Goal: Check status: Check status

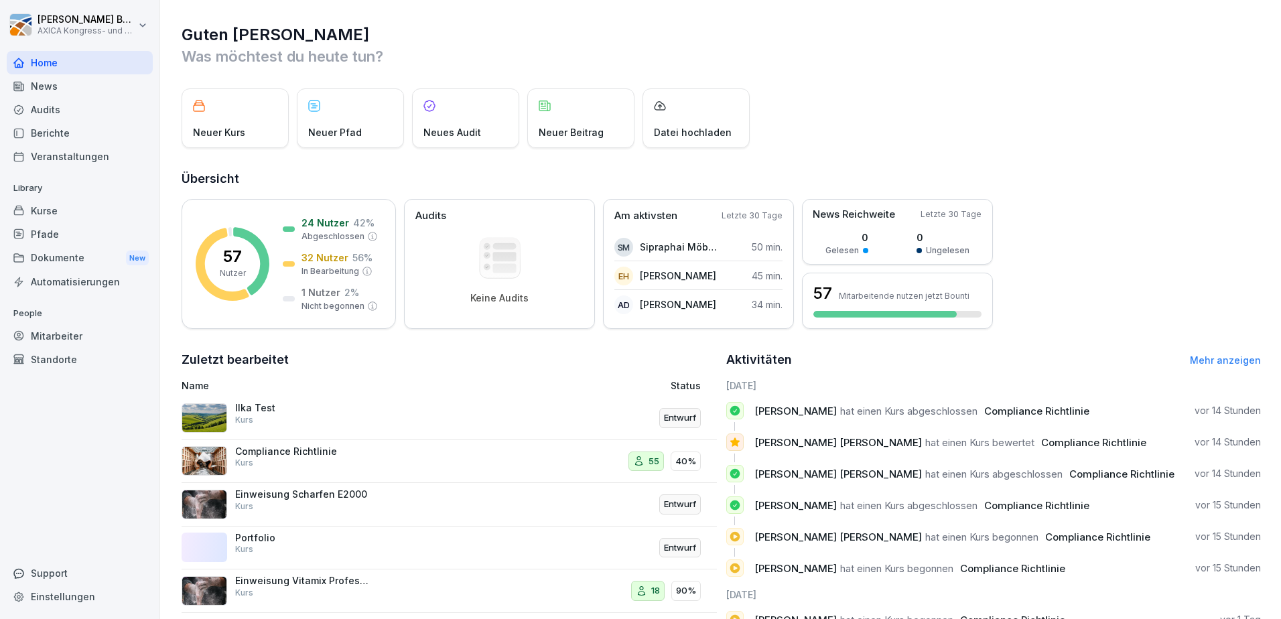
click at [354, 453] on p "Compliance Richtlinie" at bounding box center [302, 451] width 134 height 12
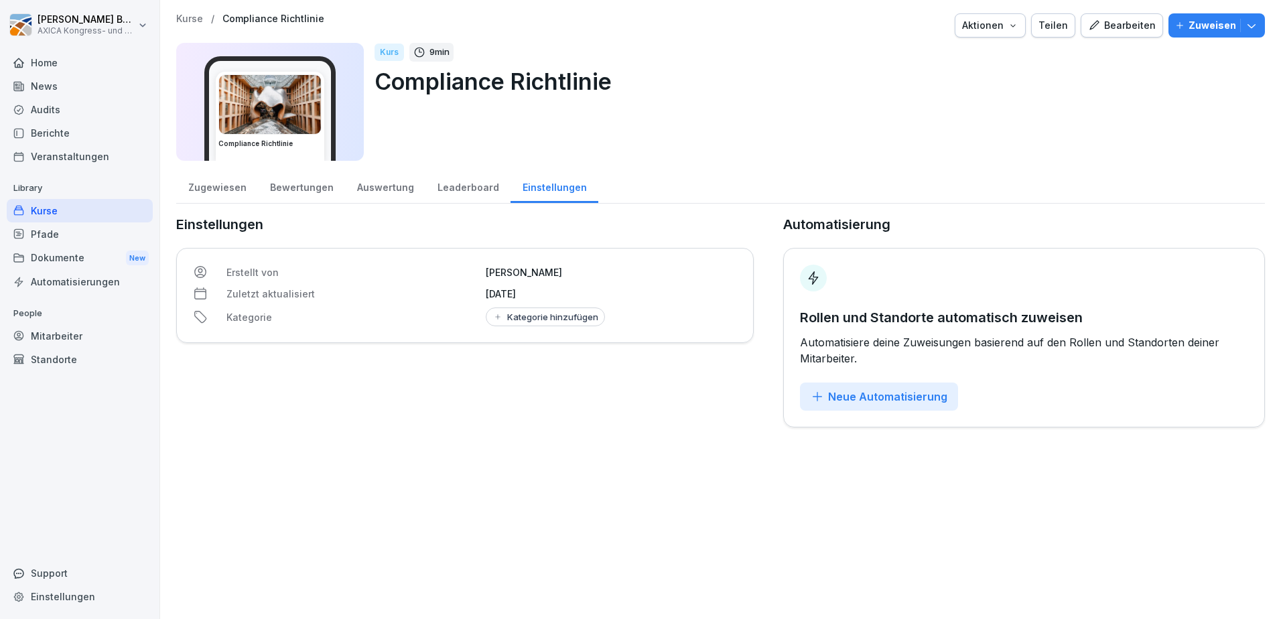
click at [358, 187] on div "Auswertung" at bounding box center [385, 186] width 80 height 34
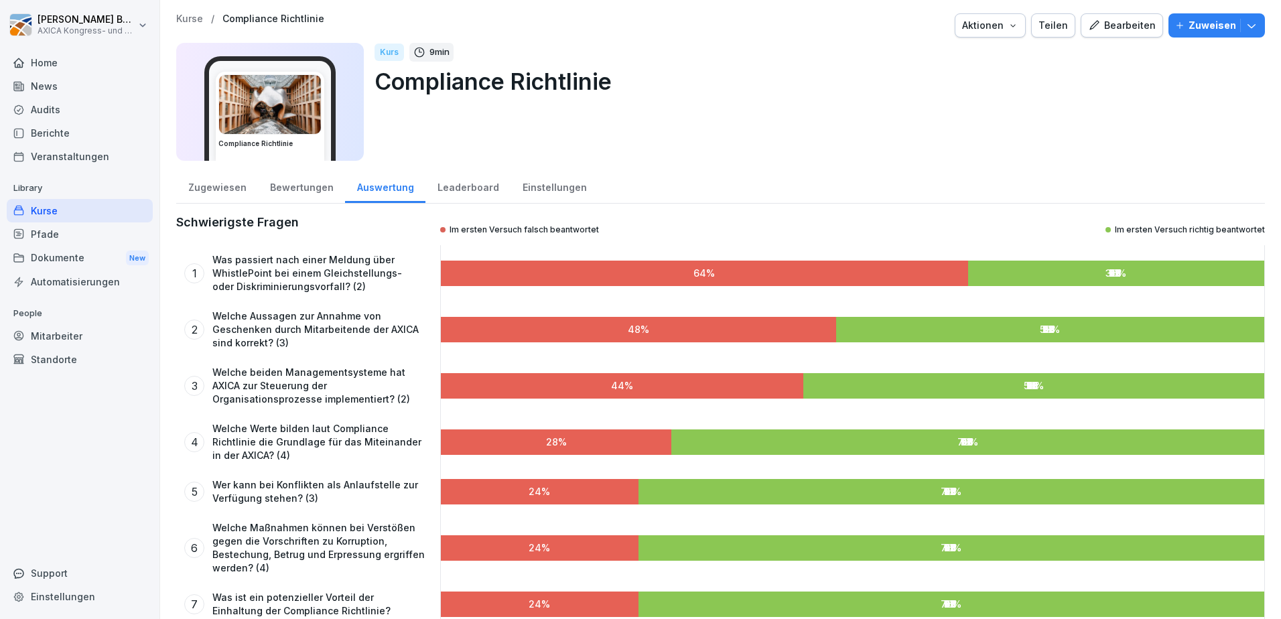
click at [300, 192] on div "Bewertungen" at bounding box center [301, 186] width 87 height 34
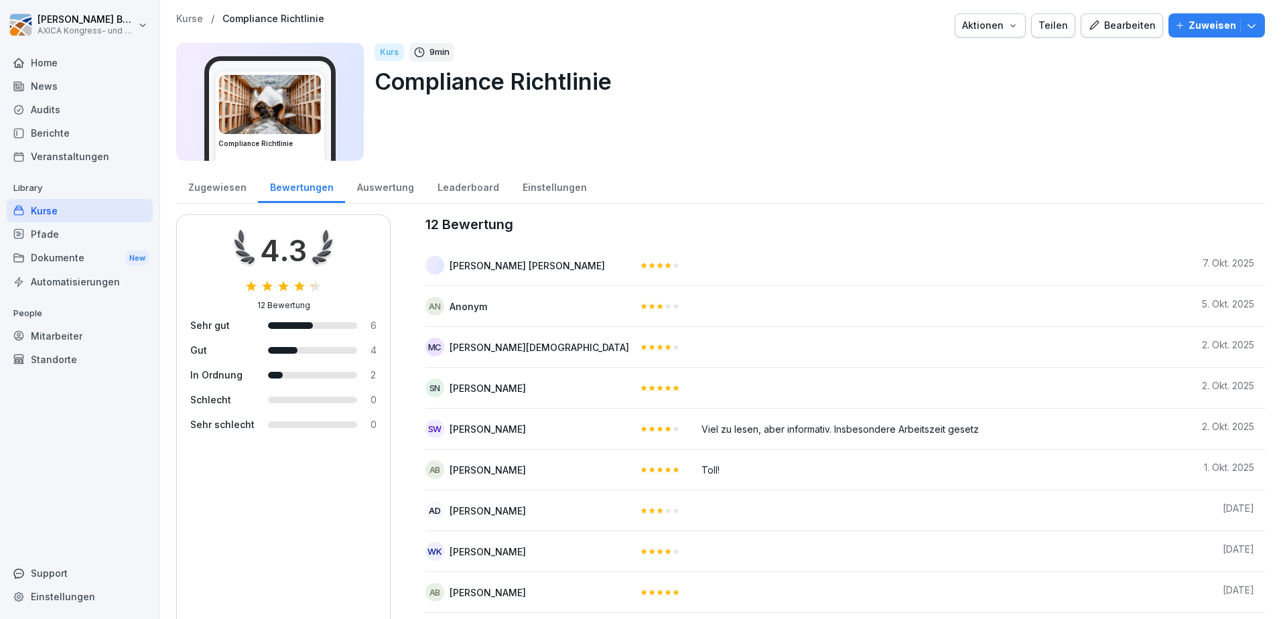
click at [386, 190] on div "Auswertung" at bounding box center [385, 186] width 80 height 34
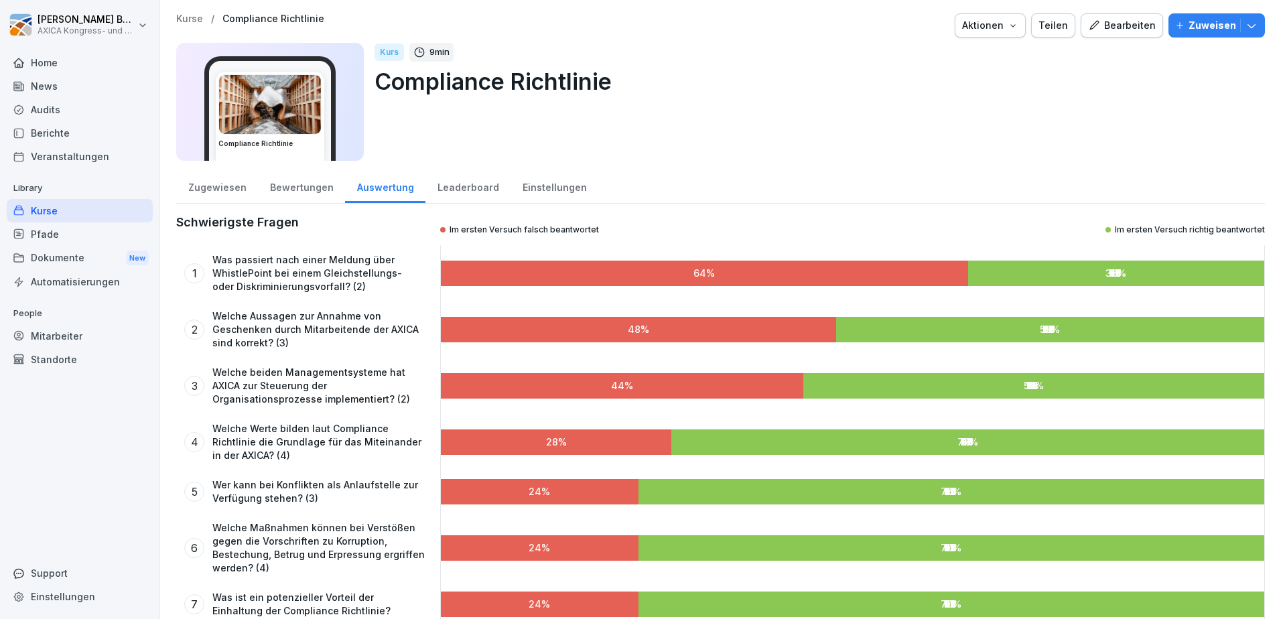
click at [465, 188] on div "Leaderboard" at bounding box center [467, 186] width 85 height 34
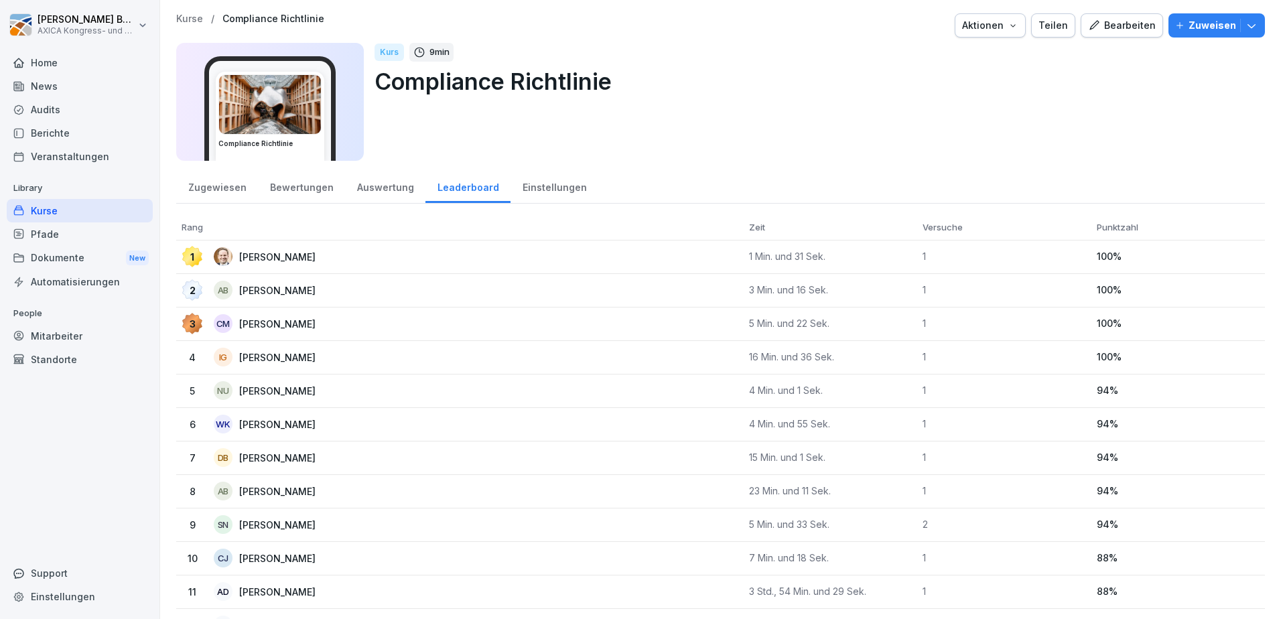
click at [213, 192] on div "Zugewiesen" at bounding box center [217, 186] width 82 height 34
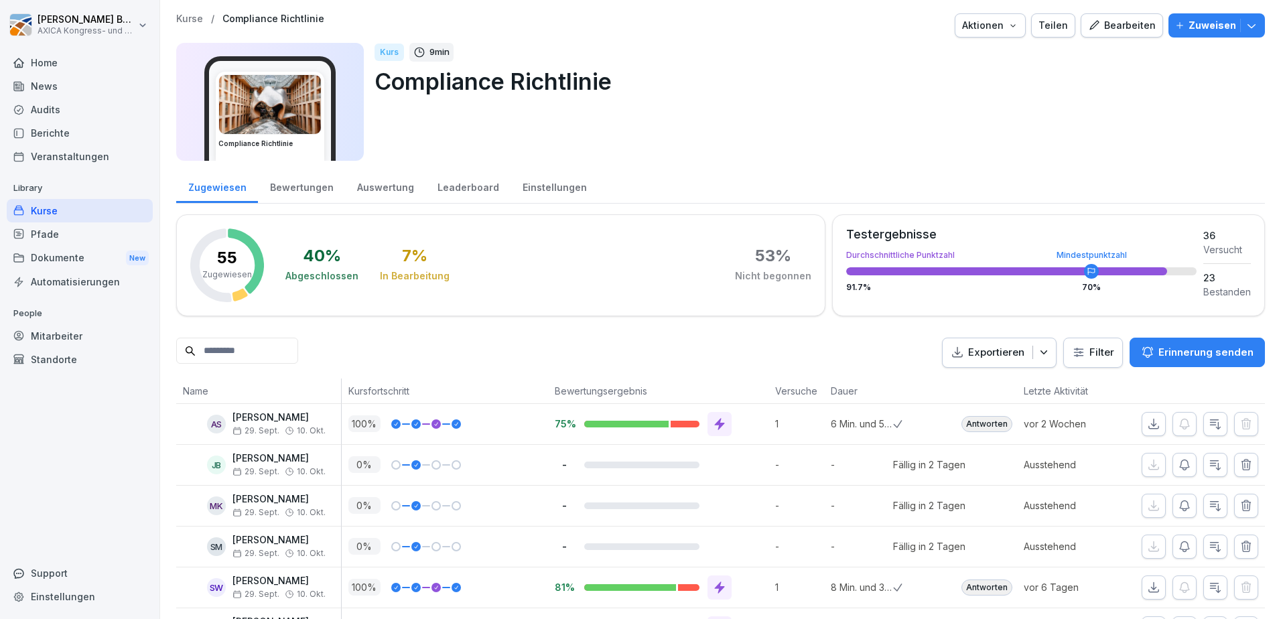
click at [66, 206] on div "Kurse" at bounding box center [80, 210] width 146 height 23
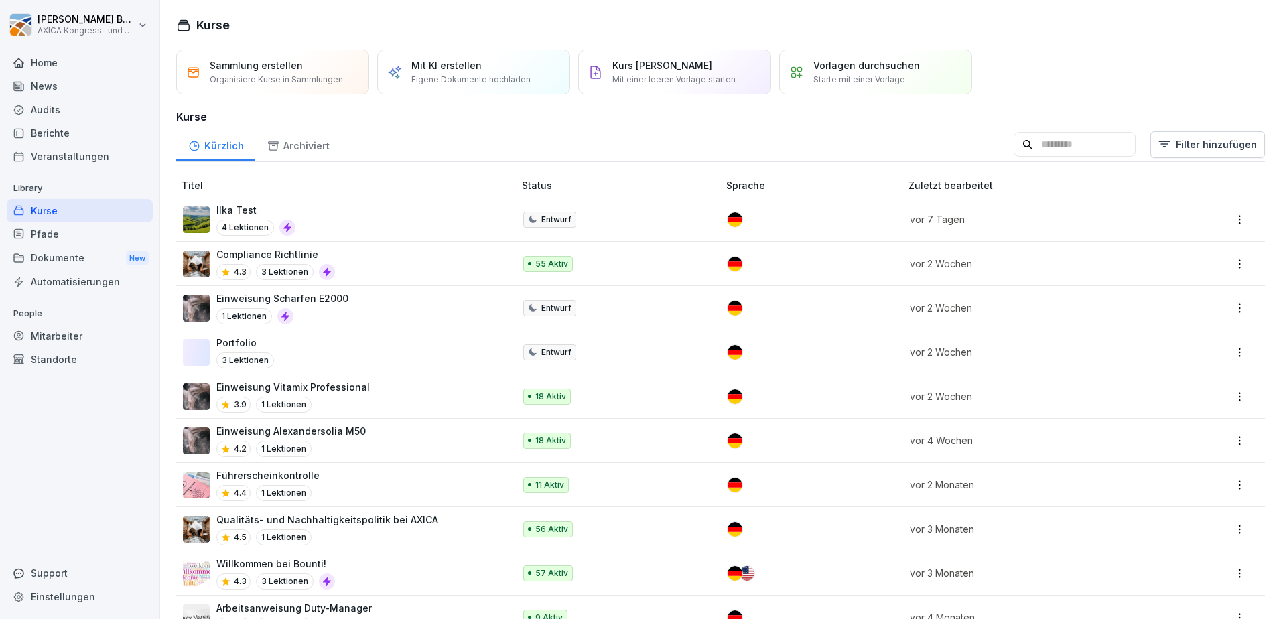
click at [535, 189] on p "Status" at bounding box center [622, 185] width 200 height 14
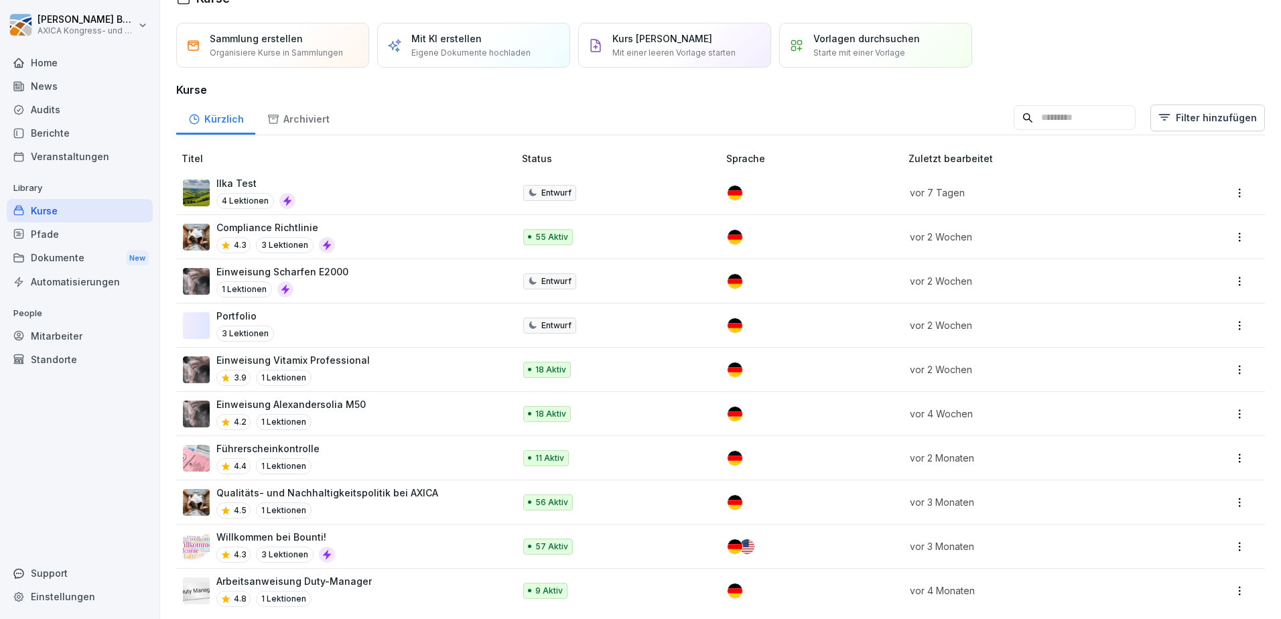
scroll to position [41, 0]
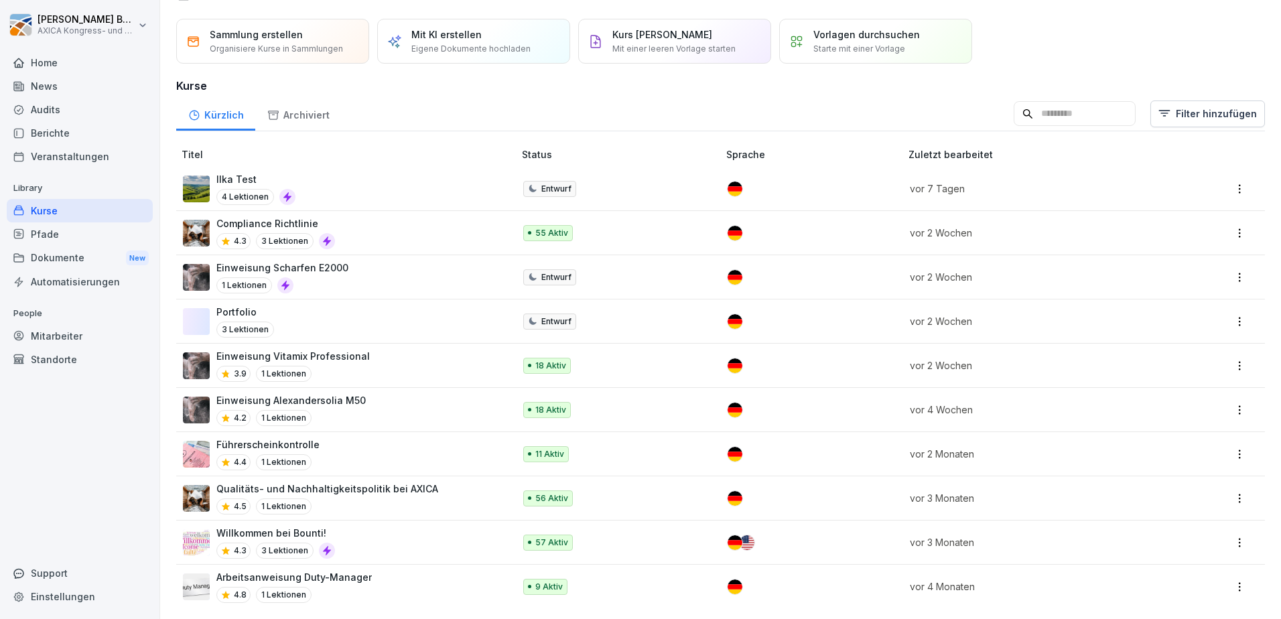
click at [405, 349] on div "Einweisung Vitamix Professional 3.9 1 Lektionen" at bounding box center [341, 365] width 317 height 33
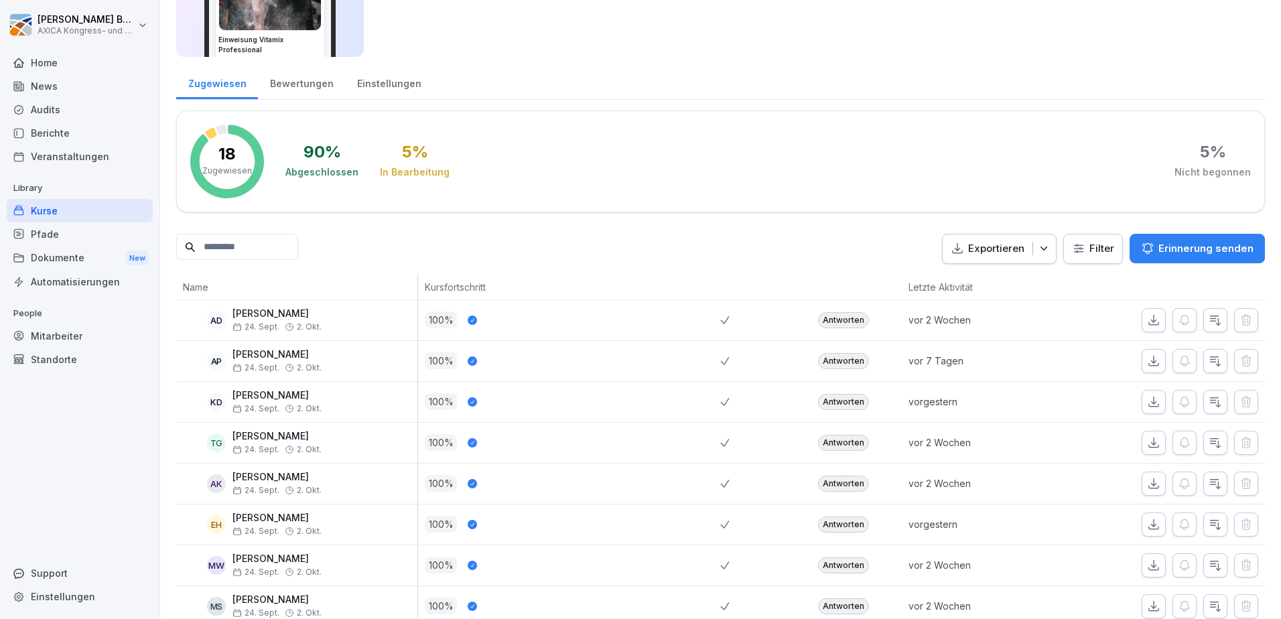
scroll to position [201, 0]
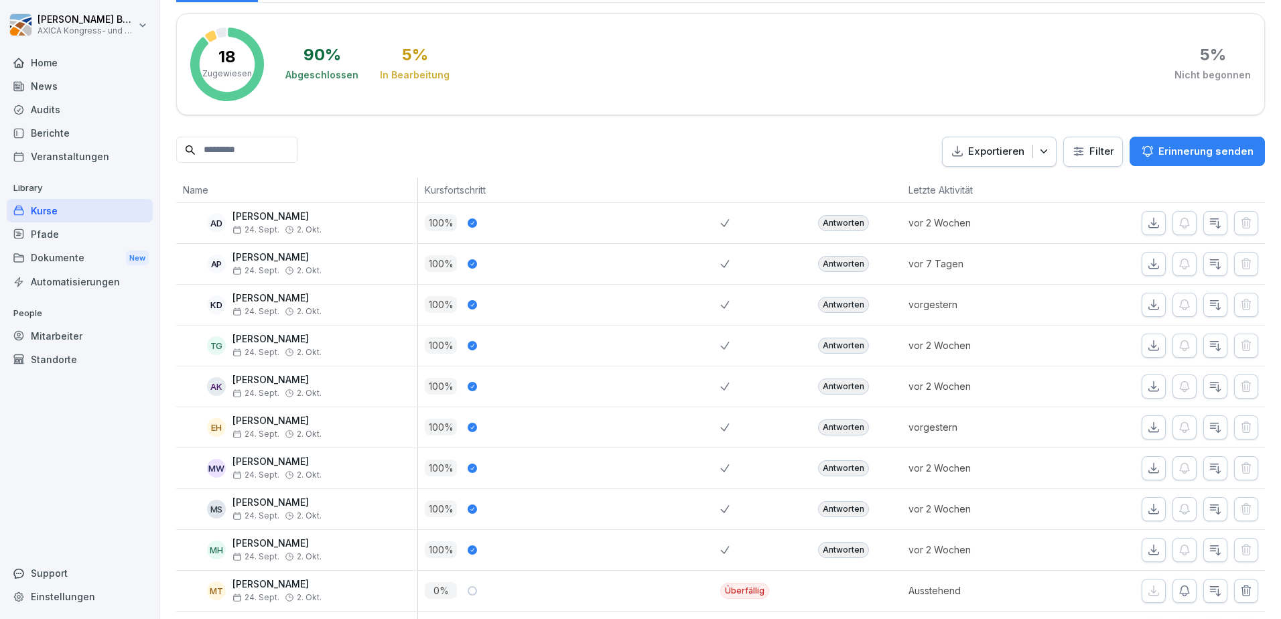
click at [830, 226] on div "Antworten" at bounding box center [843, 223] width 51 height 16
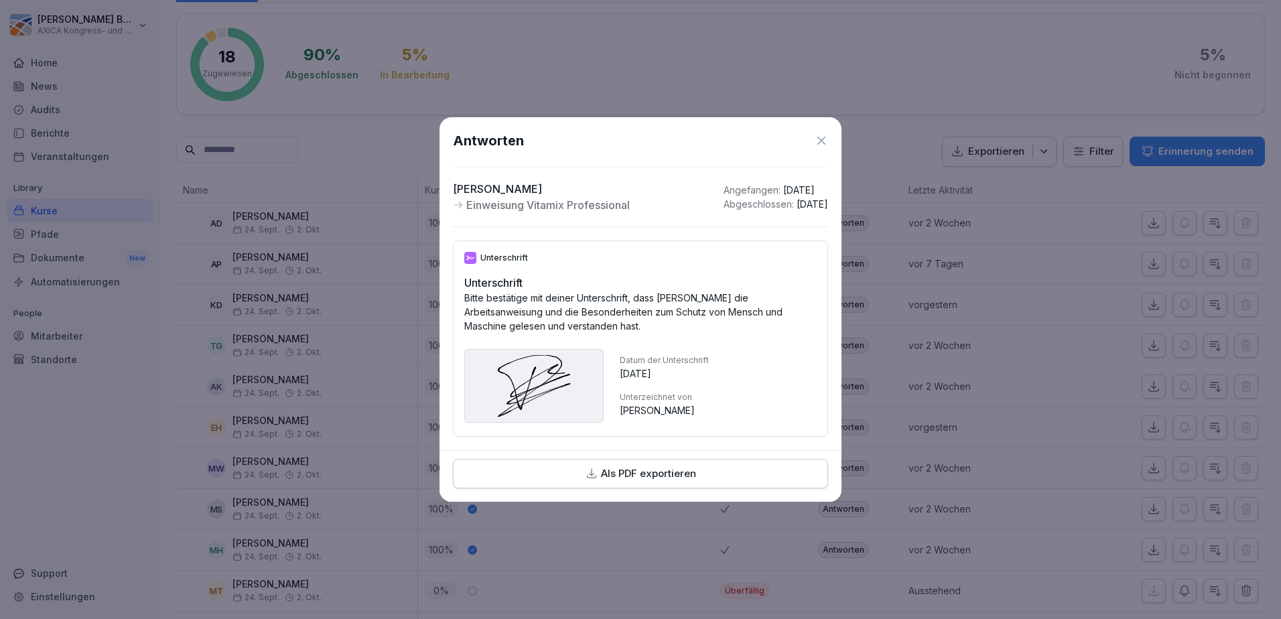
click at [822, 134] on icon at bounding box center [820, 140] width 13 height 13
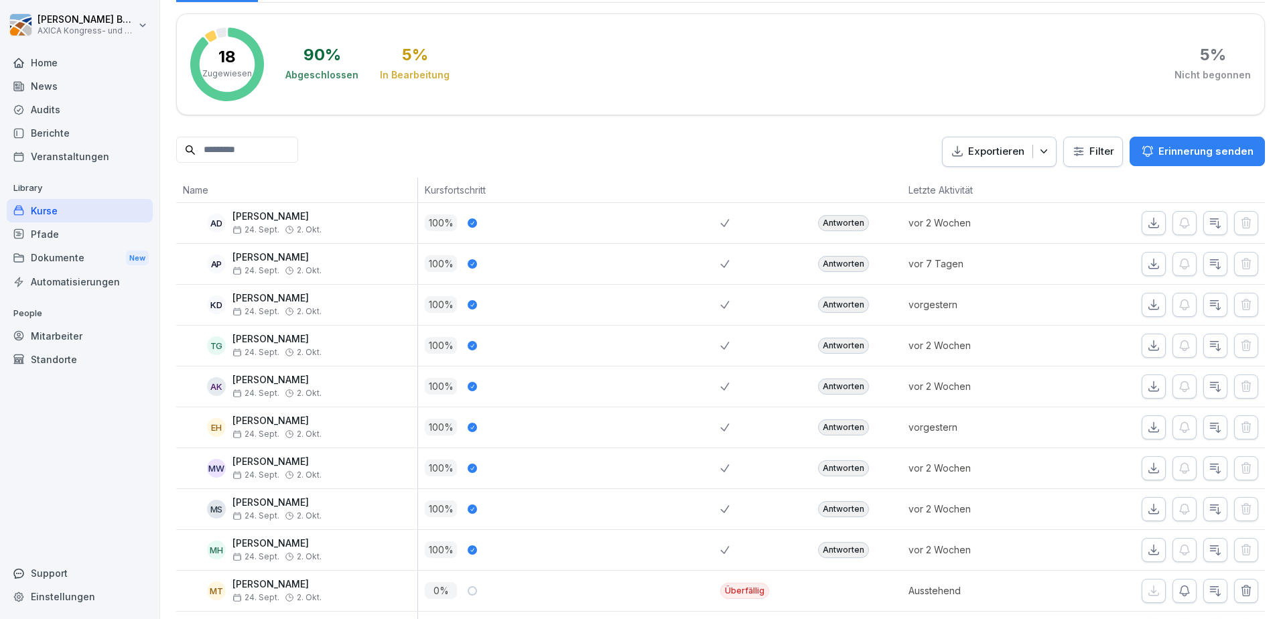
click at [835, 343] on div "Antworten" at bounding box center [843, 346] width 51 height 16
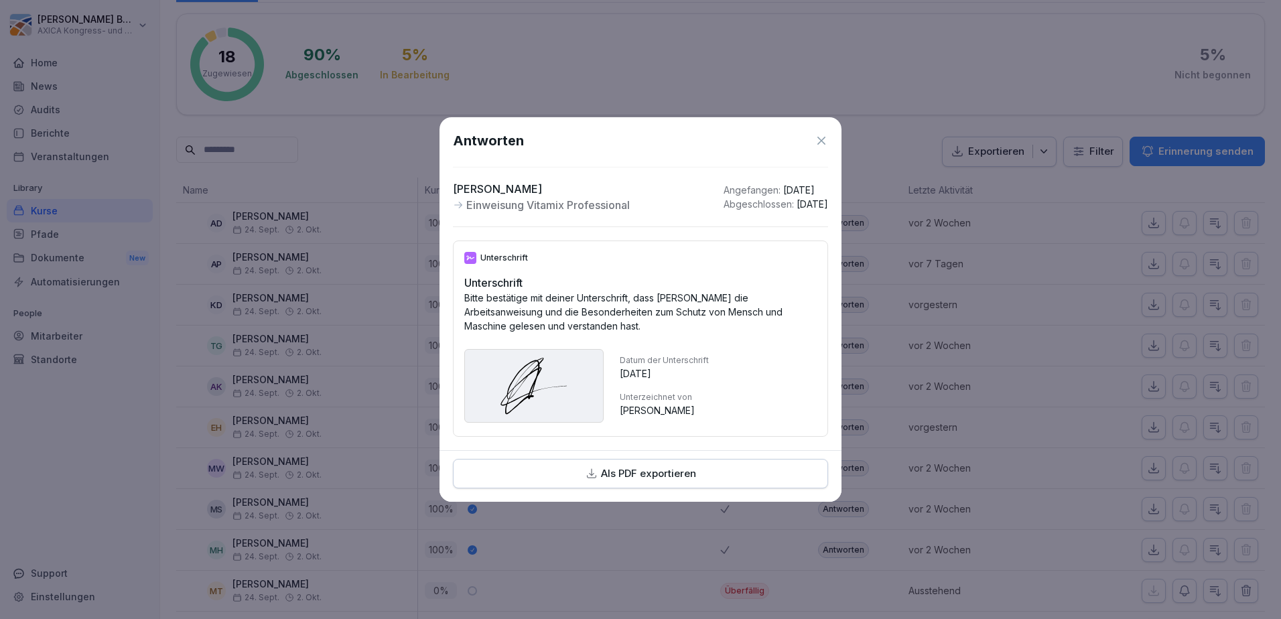
click at [825, 135] on icon at bounding box center [820, 140] width 13 height 13
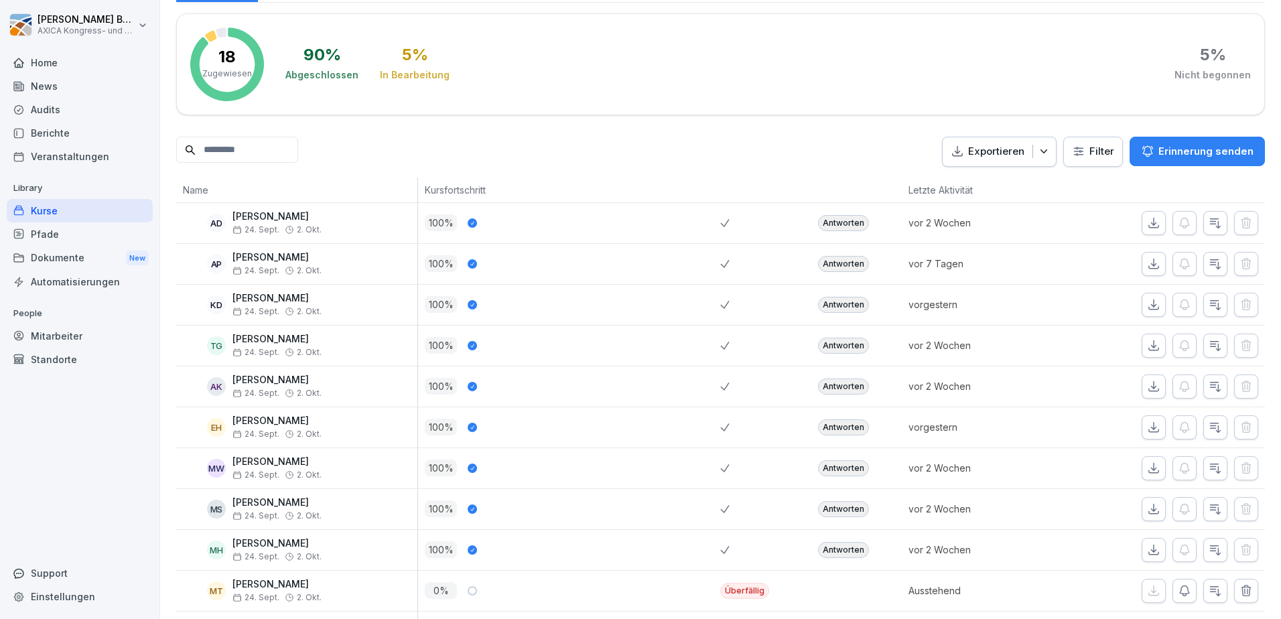
click at [849, 307] on div "Antworten" at bounding box center [843, 305] width 51 height 16
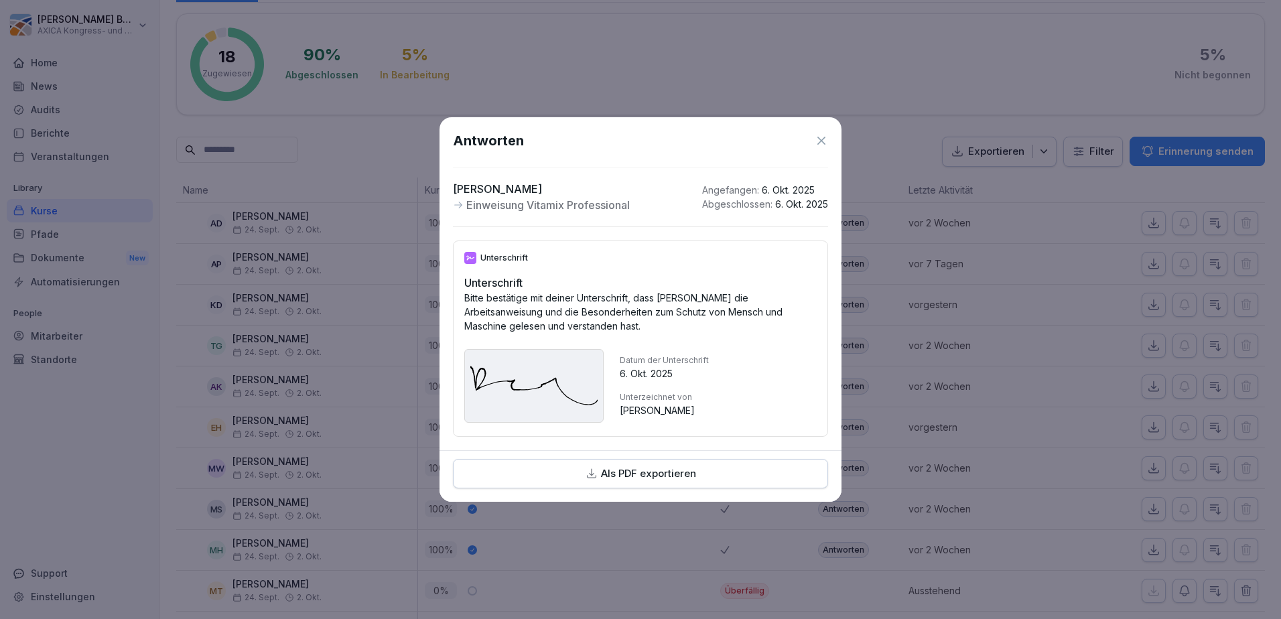
click at [822, 134] on icon at bounding box center [820, 140] width 13 height 13
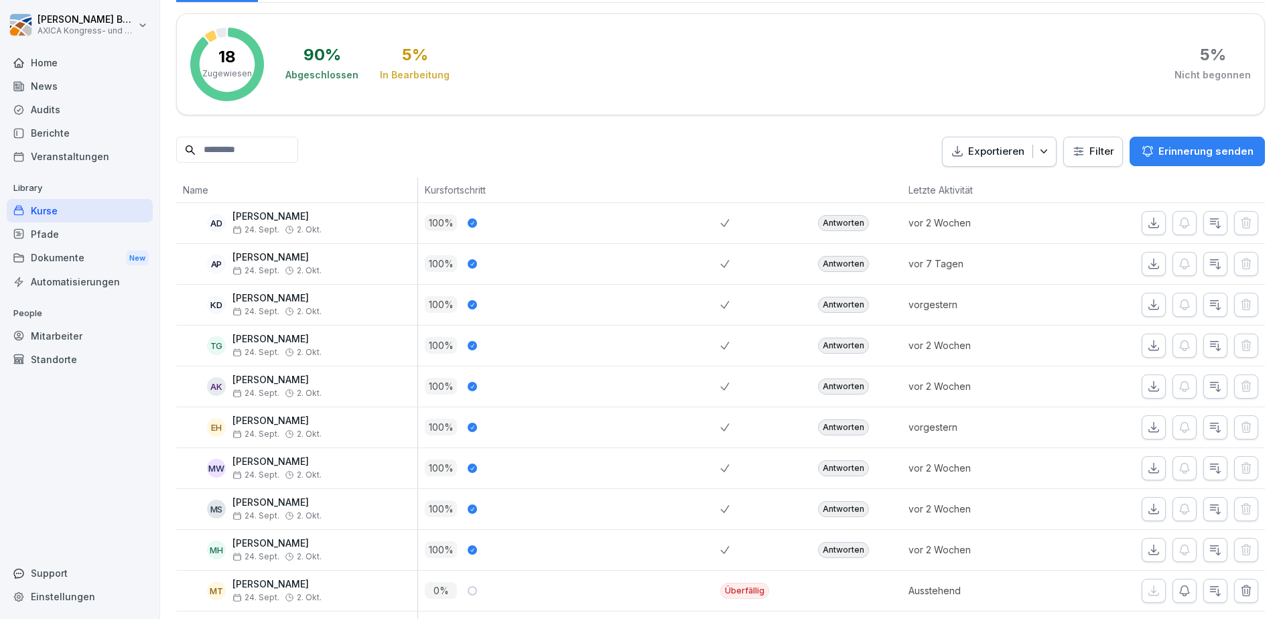
click at [837, 421] on div "Antworten" at bounding box center [843, 427] width 51 height 16
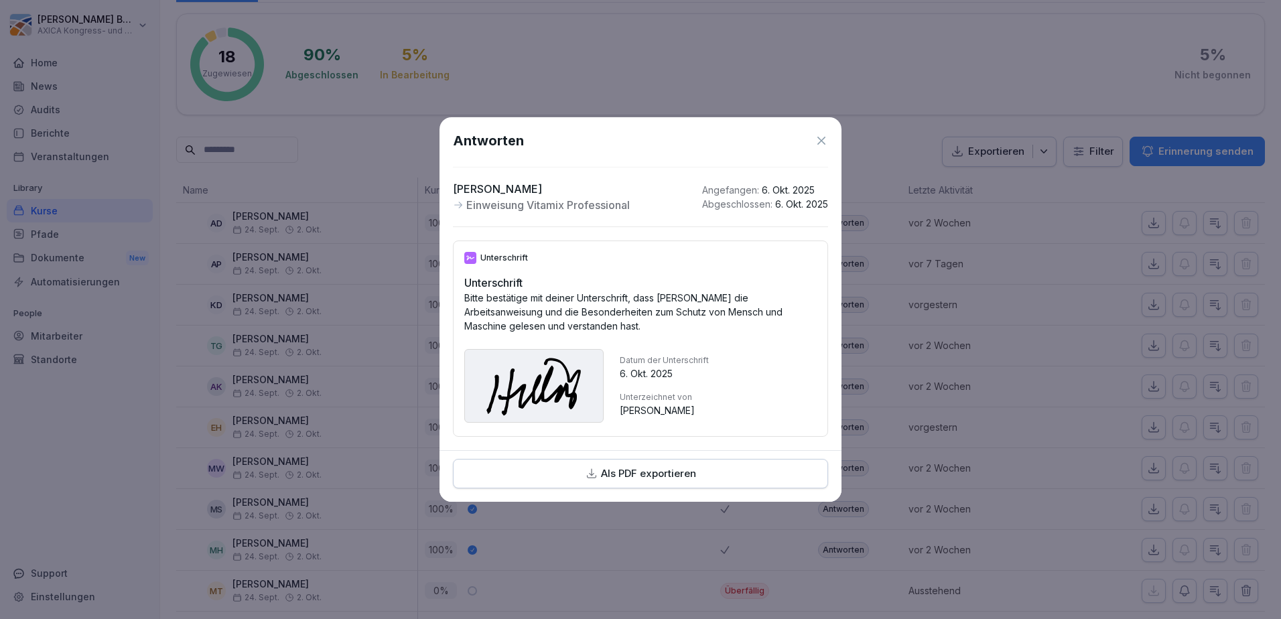
click at [822, 134] on icon at bounding box center [820, 140] width 13 height 13
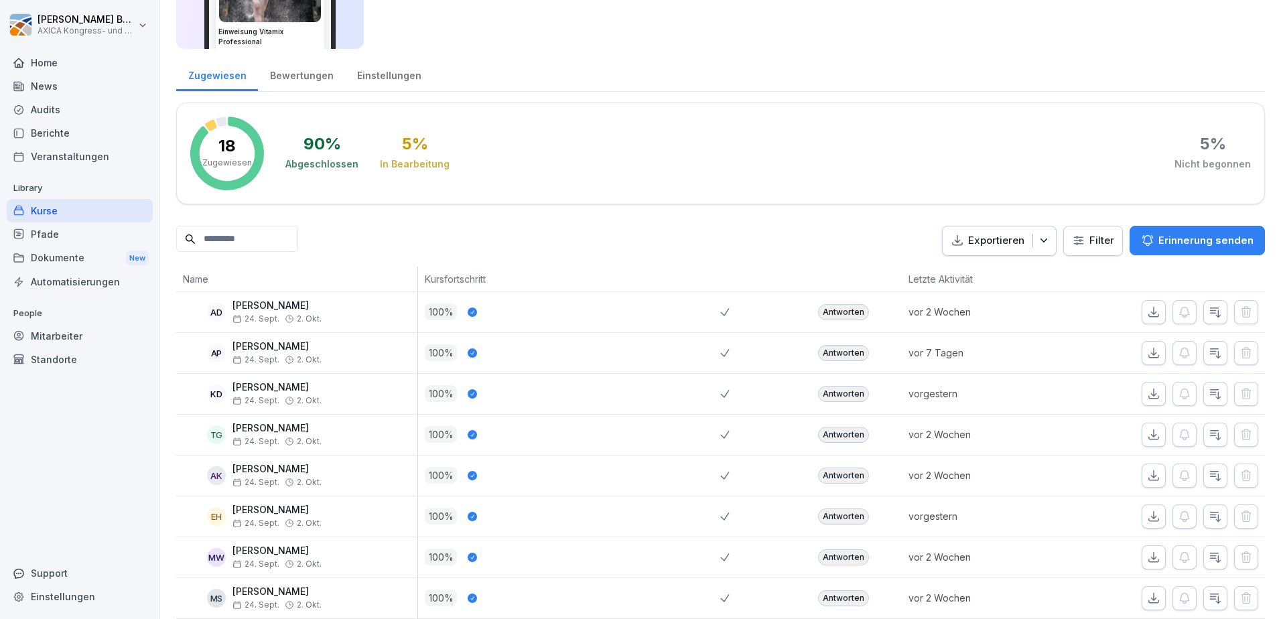
scroll to position [0, 0]
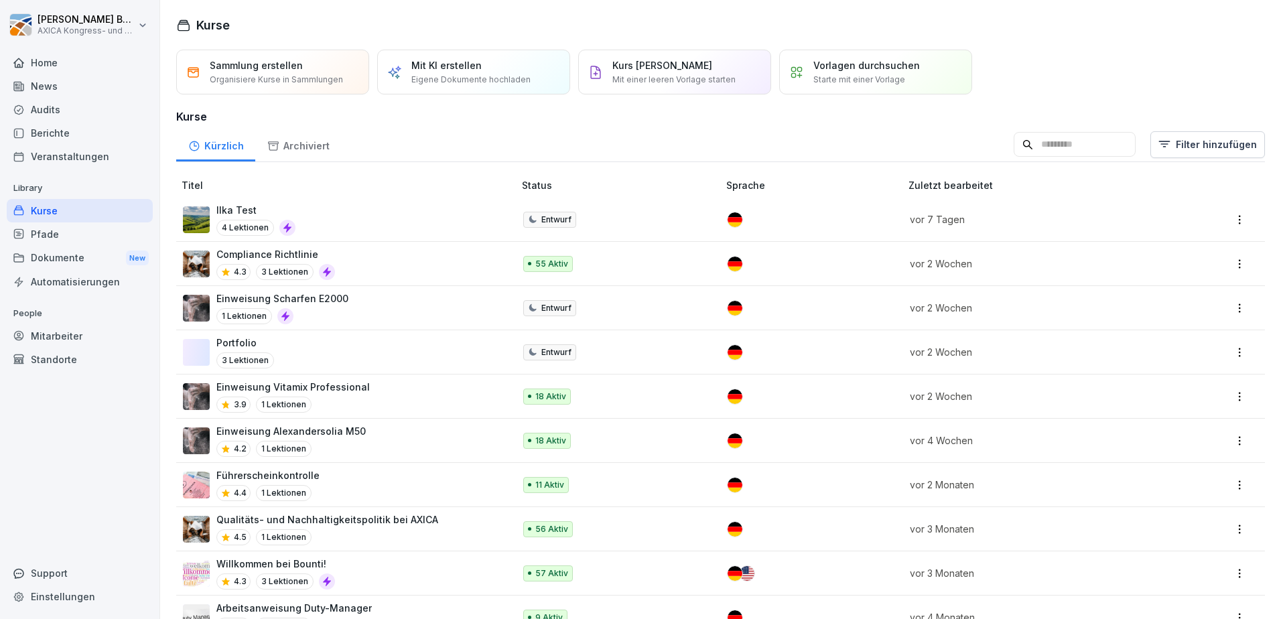
click at [411, 440] on div "Einweisung Alexandersolia M50 4.2 1 Lektionen" at bounding box center [341, 440] width 317 height 33
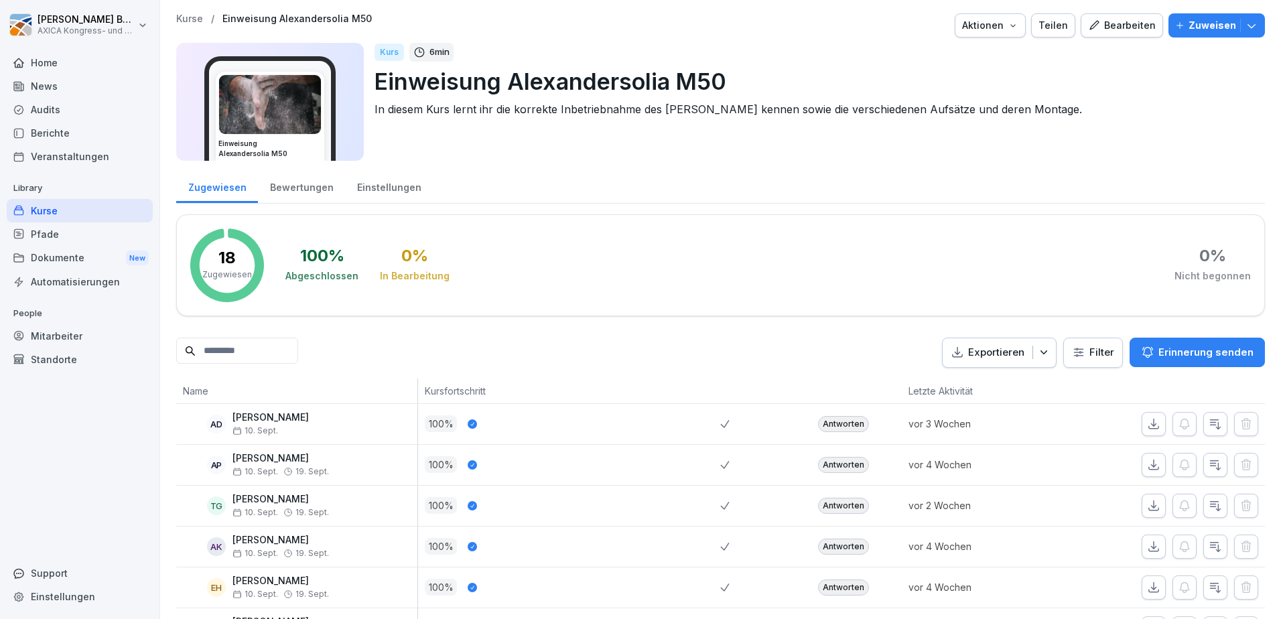
click at [58, 66] on div "Home" at bounding box center [80, 62] width 146 height 23
